Goal: Task Accomplishment & Management: Complete application form

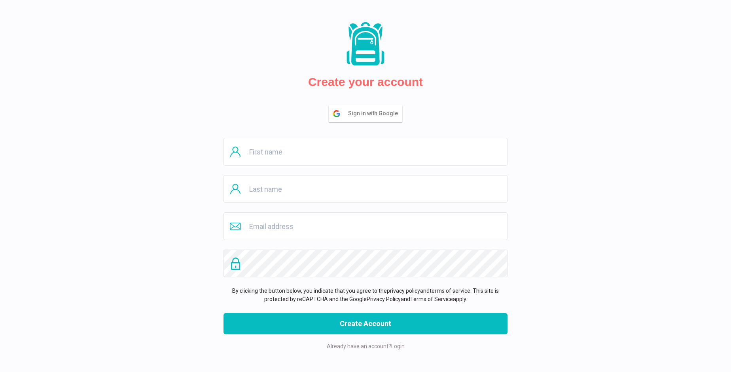
click at [366, 152] on input "text" at bounding box center [366, 152] width 284 height 28
type input "Mercedes"
click at [366, 189] on input "text" at bounding box center [366, 189] width 284 height 28
type input "[PERSON_NAME]"
click at [366, 226] on input "email" at bounding box center [366, 226] width 284 height 28
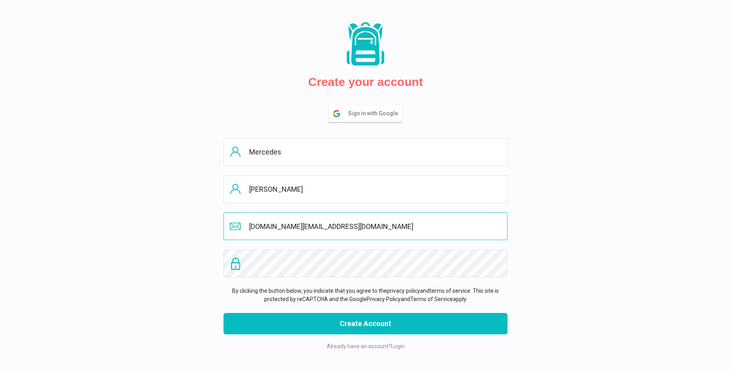
type input "[DOMAIN_NAME][EMAIL_ADDRESS][DOMAIN_NAME]"
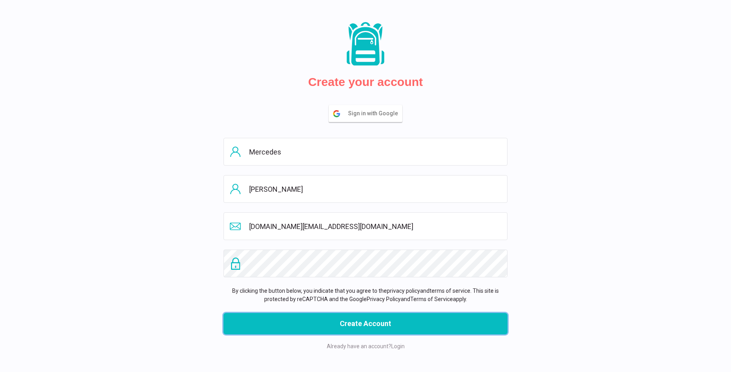
click at [366, 323] on button "Create Account" at bounding box center [366, 323] width 284 height 21
